Goal: Contribute content: Contribute content

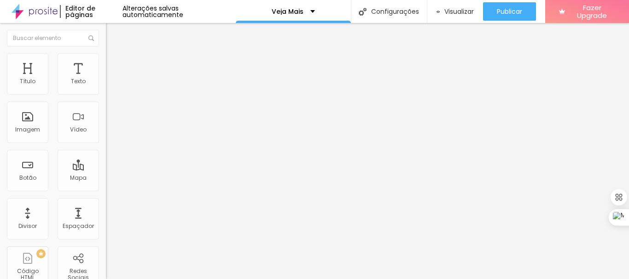
click at [106, 79] on span "Trocar imagem" at bounding box center [131, 75] width 50 height 8
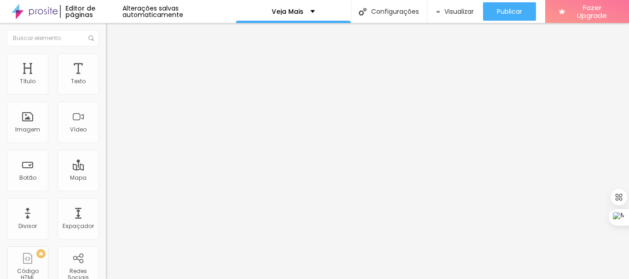
click at [106, 79] on span "Trocar imagem" at bounding box center [131, 75] width 50 height 8
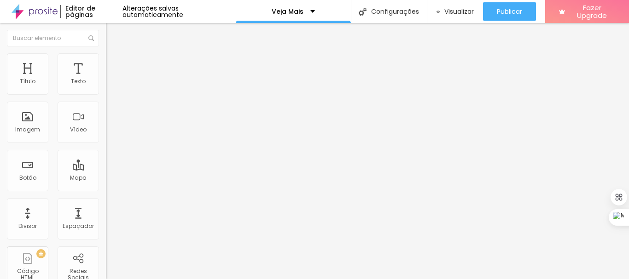
click at [106, 79] on span "Trocar imagem" at bounding box center [131, 75] width 50 height 8
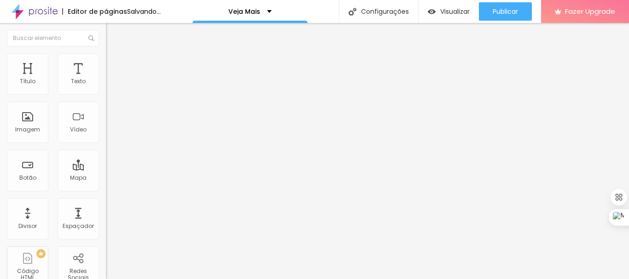
click at [106, 79] on span "Trocar imagem" at bounding box center [131, 75] width 50 height 8
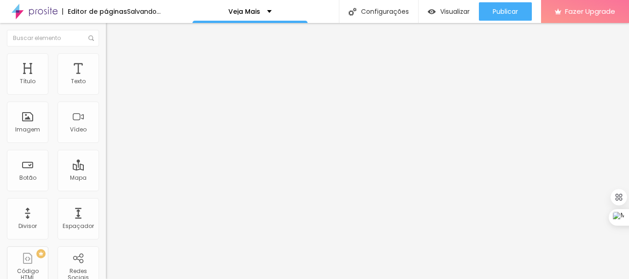
click at [106, 79] on span "Trocar imagem" at bounding box center [131, 75] width 50 height 8
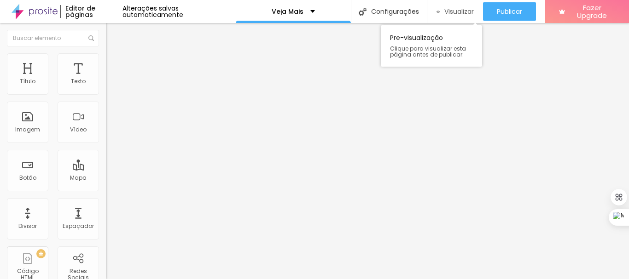
click at [456, 11] on span "Visualizar" at bounding box center [458, 11] width 29 height 7
click at [453, 12] on span "Visualizar" at bounding box center [458, 11] width 29 height 7
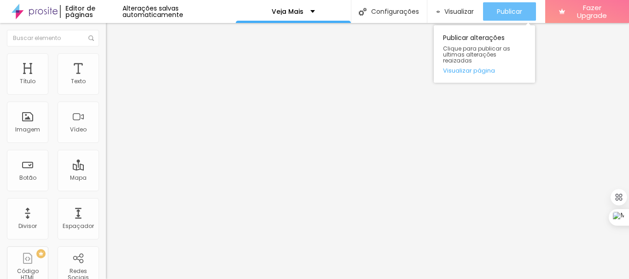
click at [516, 13] on span "Publicar" at bounding box center [509, 11] width 25 height 7
